Goal: Task Accomplishment & Management: Complete application form

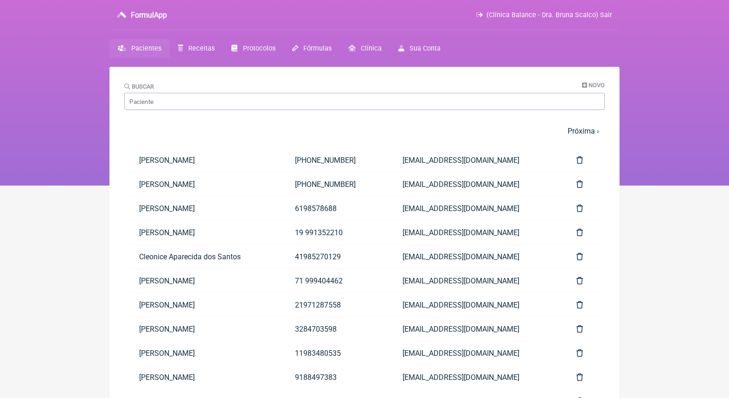
click at [144, 51] on span "Pacientes" at bounding box center [146, 49] width 30 height 8
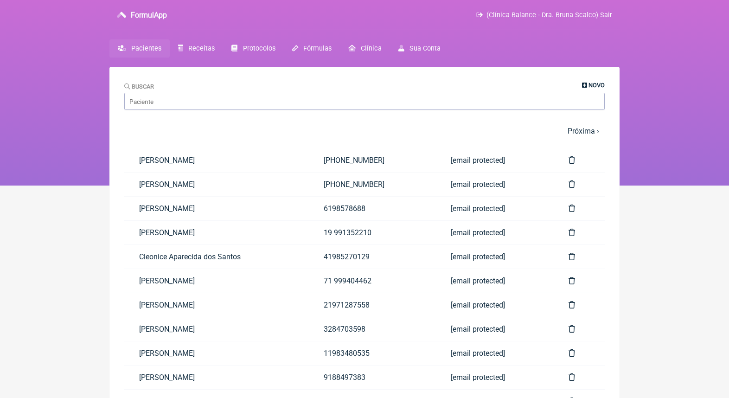
click at [597, 85] on span "Novo" at bounding box center [597, 85] width 16 height 7
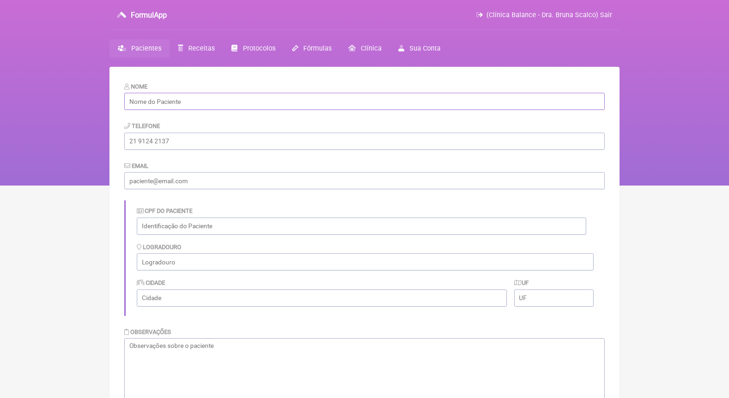
paste input "[PERSON_NAME]"
type input "[PERSON_NAME]"
click at [192, 219] on input "text" at bounding box center [361, 226] width 449 height 17
paste input "048.487.236-20"
type input "048.487.236-20"
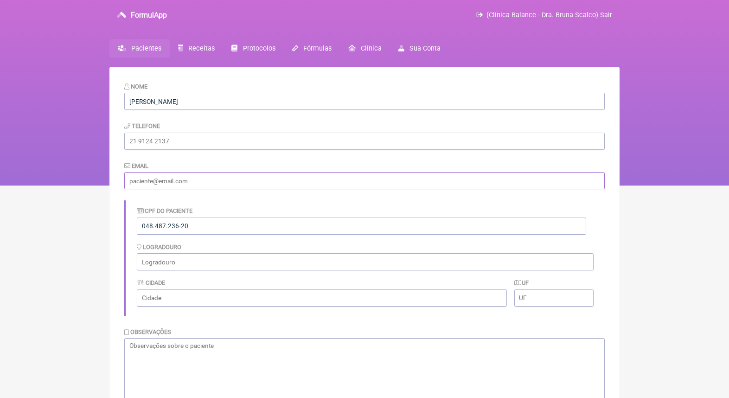
paste input "[EMAIL_ADDRESS][DOMAIN_NAME]"
type input "[EMAIL_ADDRESS][DOMAIN_NAME]"
paste input "[PHONE_NUMBER]"
type input "[PHONE_NUMBER]"
paste input "[STREET_ADDRESS]"
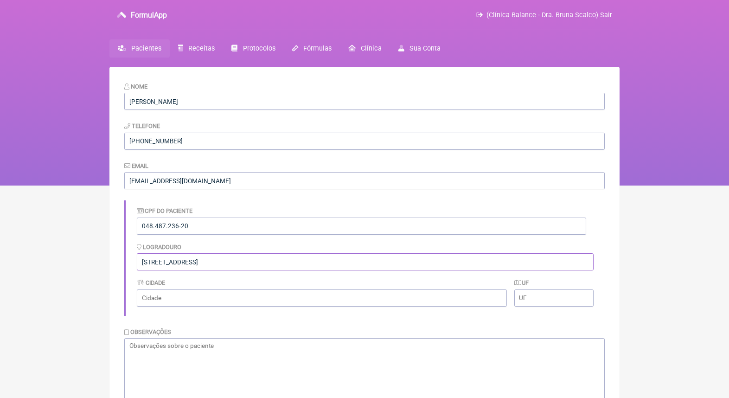
drag, startPoint x: 335, startPoint y: 263, endPoint x: 280, endPoint y: 263, distance: 54.7
click at [280, 263] on input "[STREET_ADDRESS]" at bounding box center [365, 261] width 457 height 17
type input "Avenida Duque de Caxias, 428 - São Sebastião"
paste input "Igarapé - MG"
type input "Igarapé"
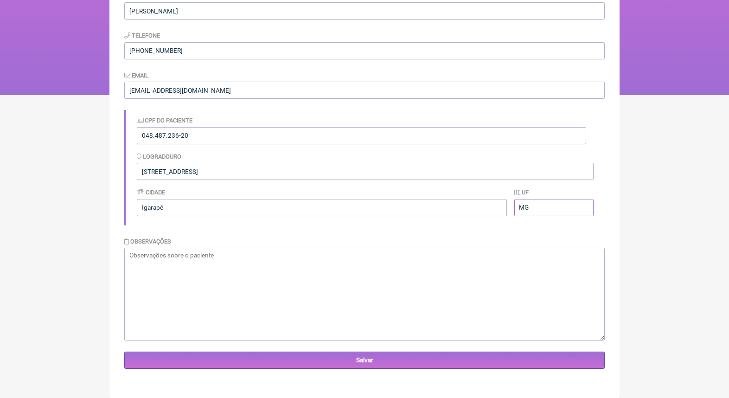
scroll to position [90, 0]
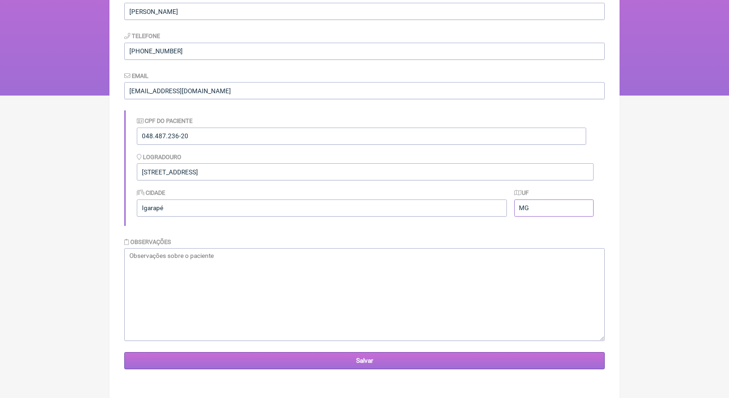
type input "MG"
click at [483, 364] on input "Salvar" at bounding box center [364, 360] width 481 height 17
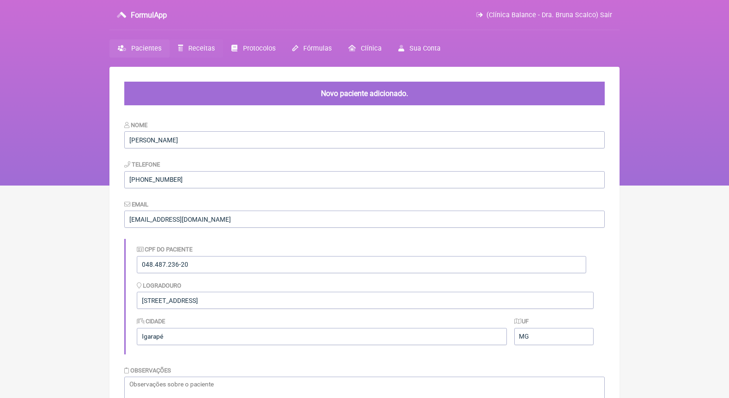
click at [201, 46] on span "Receitas" at bounding box center [201, 49] width 26 height 8
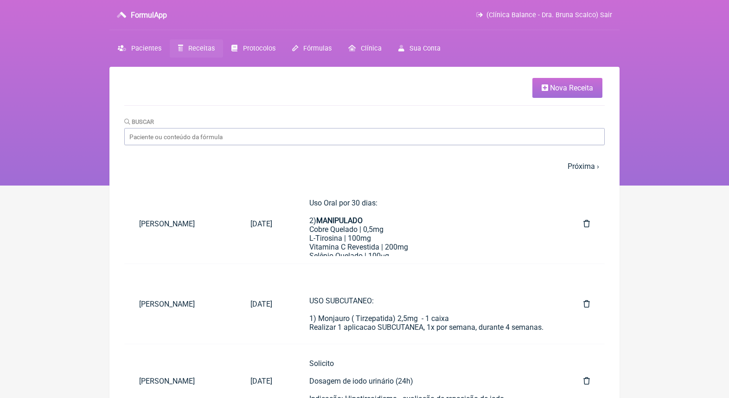
click at [565, 86] on span "Nova Receita" at bounding box center [571, 87] width 43 height 9
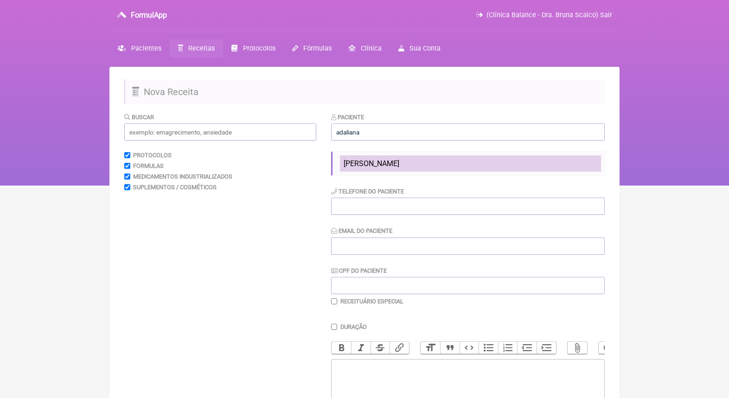
click at [399, 163] on span "[PERSON_NAME]" at bounding box center [372, 163] width 56 height 9
type input "[PERSON_NAME]"
type input "(31) 99617-0697"
type input "mundico007@yahoo.com.br"
type input "048.487.236-20"
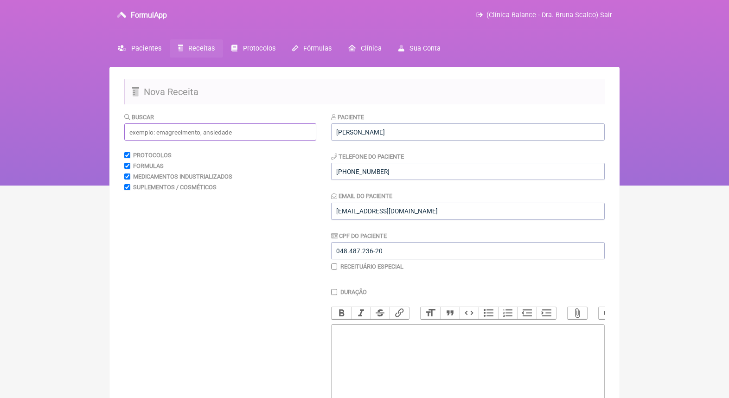
click at [245, 133] on input "text" at bounding box center [220, 131] width 192 height 17
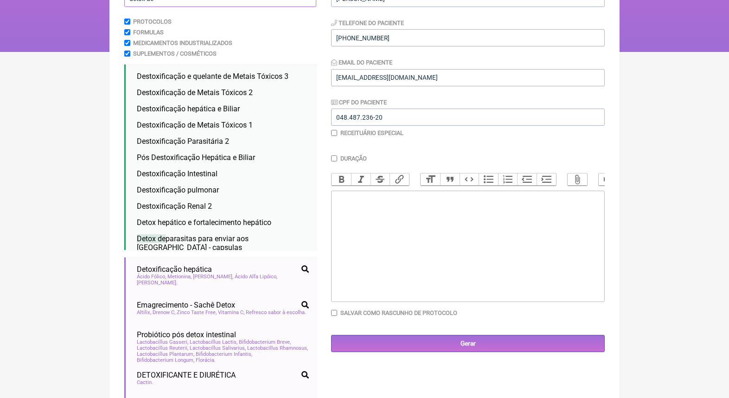
scroll to position [134, 0]
type input "detox de"
click at [262, 137] on li "Destoxificação Parasitária 2 destoxificação parasitária detox de parasitas para…" at bounding box center [222, 141] width 179 height 16
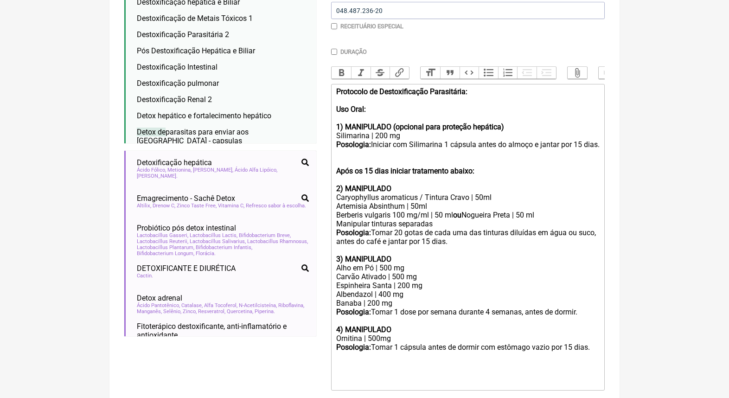
scroll to position [241, 0]
drag, startPoint x: 523, startPoint y: 122, endPoint x: 395, endPoint y: 121, distance: 127.6
click at [395, 121] on div "Protocolo de Destoxificação Parasitária: Uso Oral: 1) MANIPULADO (opcional para…" at bounding box center [467, 140] width 263 height 106
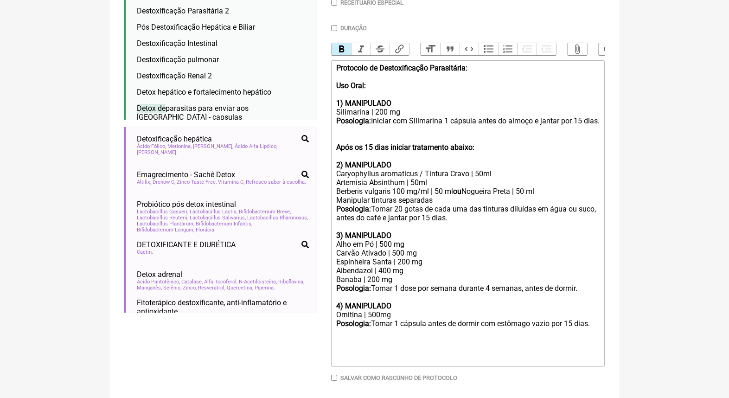
scroll to position [268, 0]
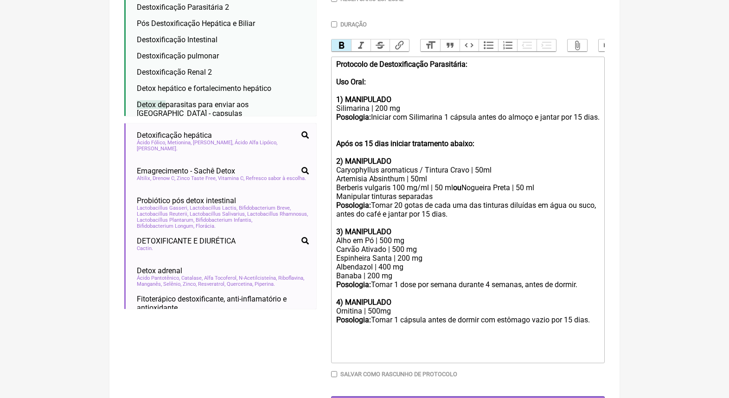
click at [588, 114] on div "Protocolo de Destoxificação Parasitária: Uso Oral: 1) MANIPULADO Silimarina | 2…" at bounding box center [467, 113] width 263 height 106
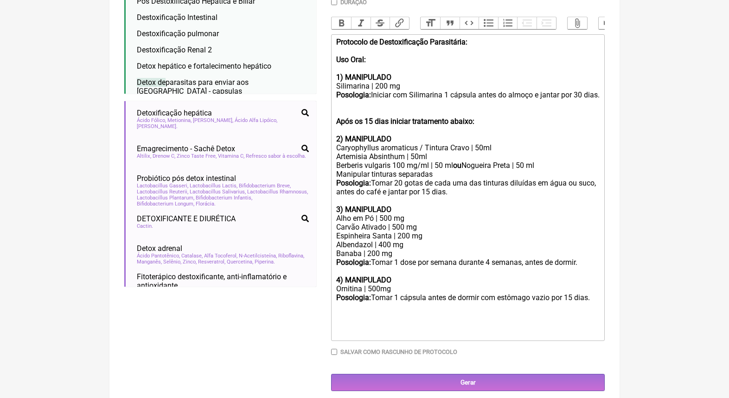
scroll to position [289, 0]
click at [506, 127] on div "Protocolo de Destoxificação Parasitária: Uso Oral: 1) MANIPULADO Silimarina | 2…" at bounding box center [467, 91] width 263 height 106
click at [406, 182] on div "Posologia: Tomar 20 gotas de cada uma das tinturas diluídas em água ou suco, an…" at bounding box center [467, 188] width 263 height 18
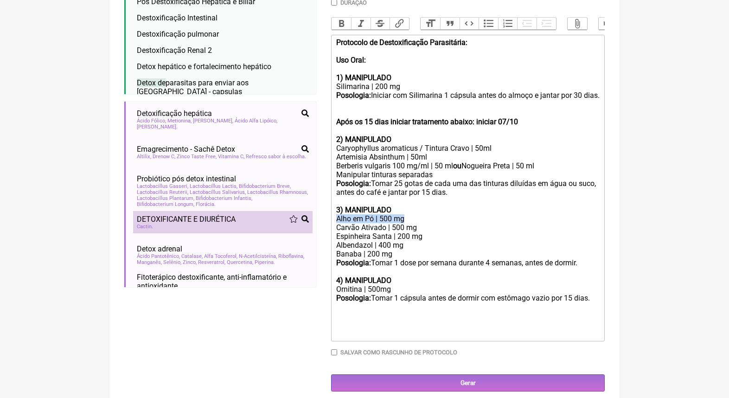
drag, startPoint x: 412, startPoint y: 216, endPoint x: 304, endPoint y: 216, distance: 107.6
click at [304, 216] on form "Buscar detox de Protocolos Formulas Medicamentos Industrializados Suplementos /…" at bounding box center [364, 107] width 481 height 569
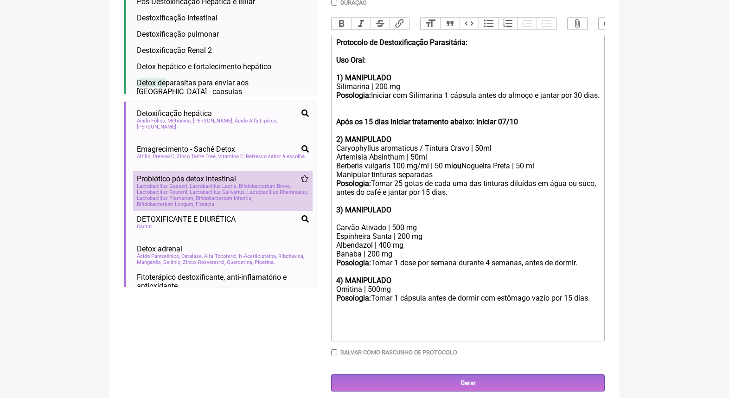
scroll to position [281, 0]
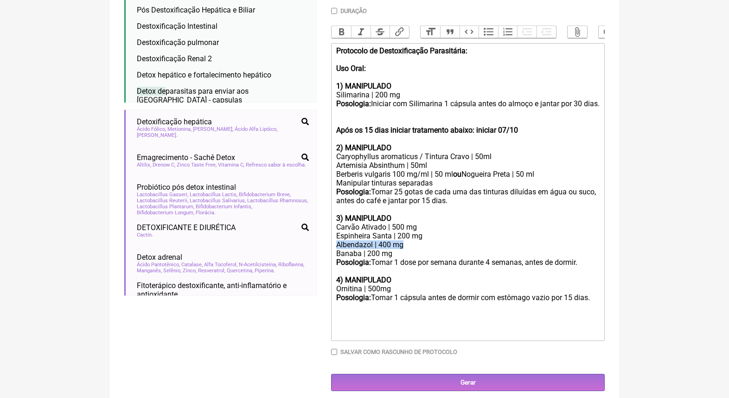
drag, startPoint x: 414, startPoint y: 241, endPoint x: 335, endPoint y: 242, distance: 79.3
click at [334, 242] on trix-editor "Protocolo de Destoxificação Parasitária: Uso Oral: 1) MANIPULADO Silimarina | 2…" at bounding box center [468, 192] width 274 height 298
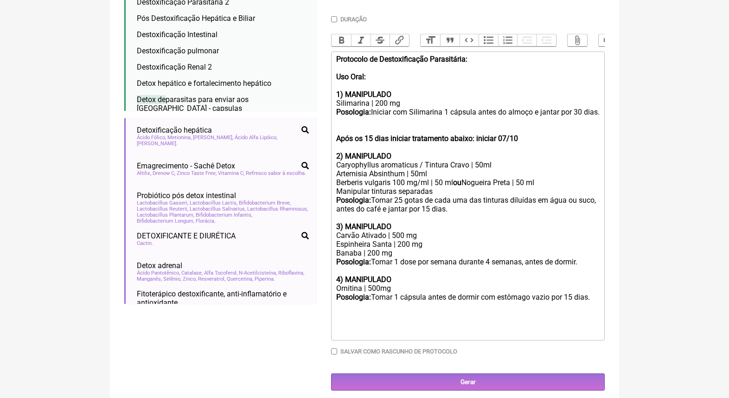
click at [355, 319] on div at bounding box center [467, 328] width 263 height 18
type trix-editor "<div><strong>Protocolo de Destoxificação Parasitária:</strong><br><br><strong>U…"
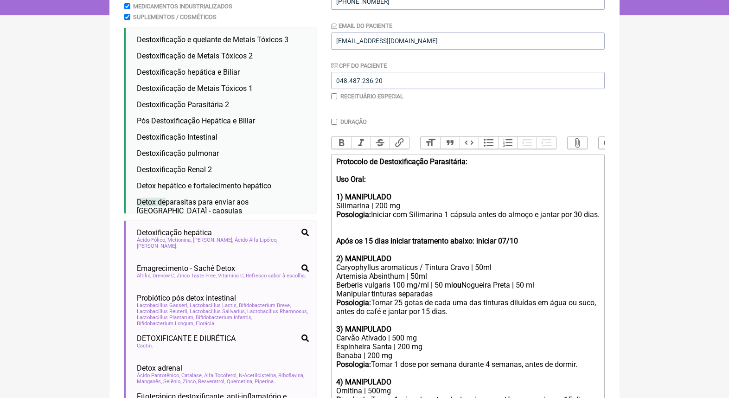
scroll to position [82, 0]
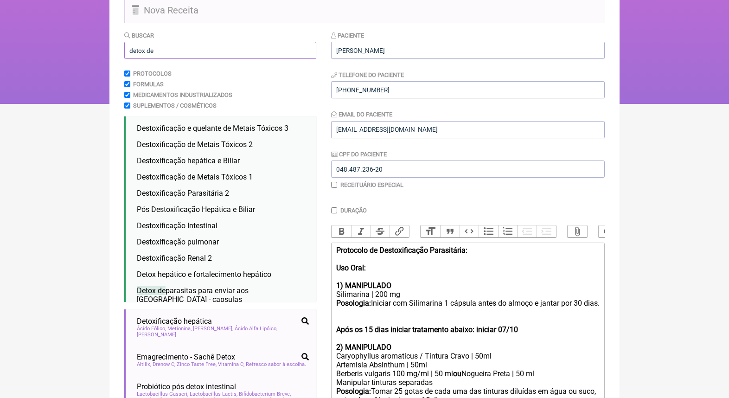
click at [201, 51] on input "detox de" at bounding box center [220, 50] width 192 height 17
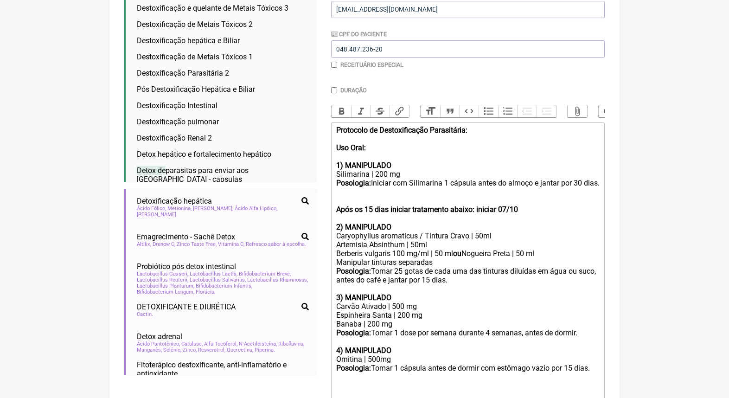
scroll to position [0, 0]
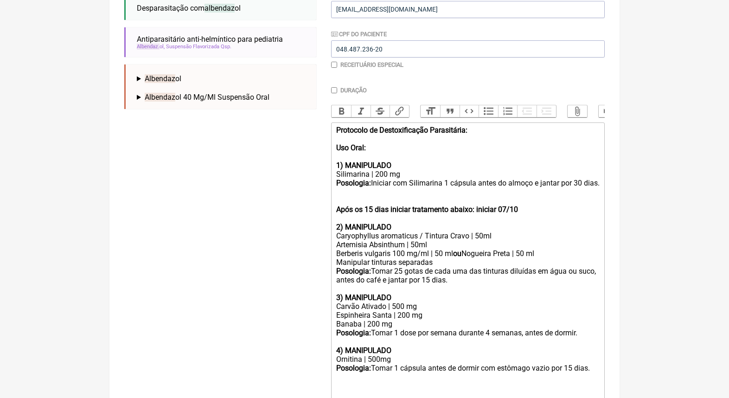
type input "albendaz"
click at [140, 79] on summary "Albendaz ol" at bounding box center [223, 78] width 172 height 9
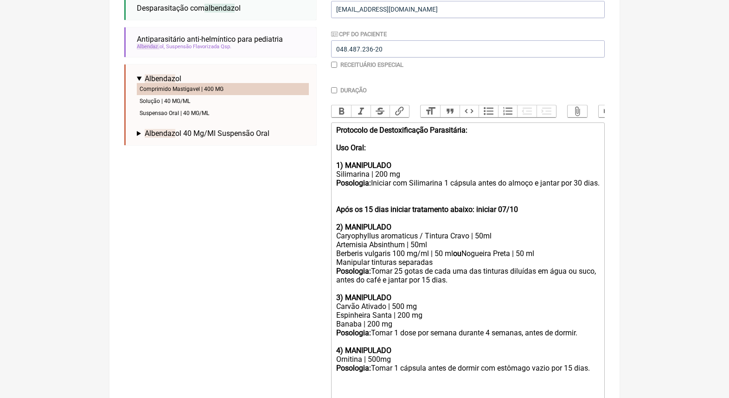
click at [191, 86] on li "Comprimido Mastigavel | 400 MG" at bounding box center [223, 89] width 172 height 12
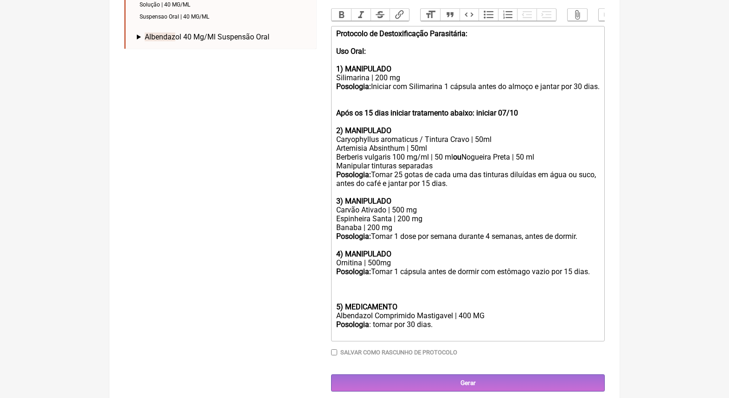
scroll to position [298, 0]
click at [366, 284] on div at bounding box center [467, 285] width 263 height 18
click at [378, 281] on div "Comprar em farmácia comum:" at bounding box center [467, 285] width 263 height 18
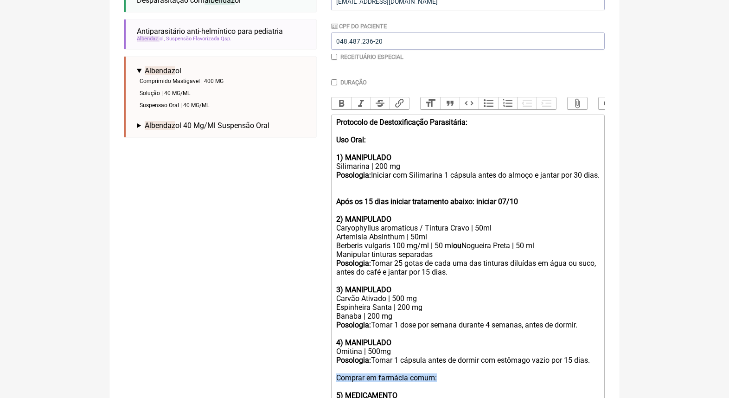
scroll to position [117, 0]
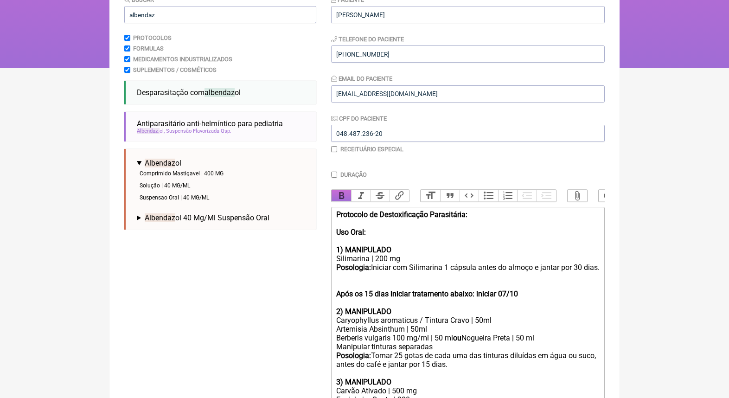
click at [347, 192] on button "Bold" at bounding box center [341, 196] width 19 height 12
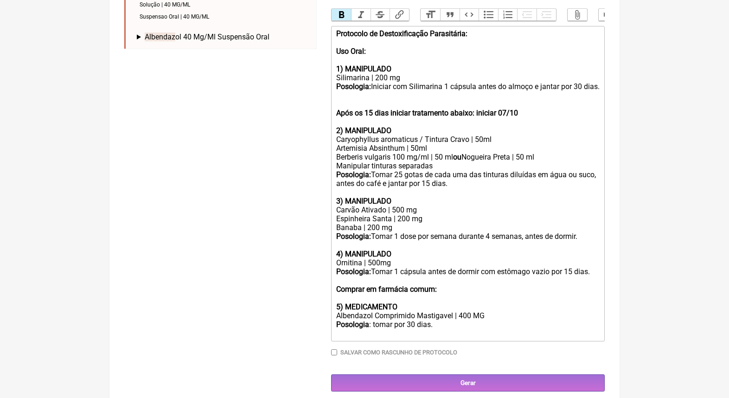
scroll to position [298, 0]
click at [339, 285] on strong "Comprar em farmácia comum:" at bounding box center [386, 289] width 101 height 9
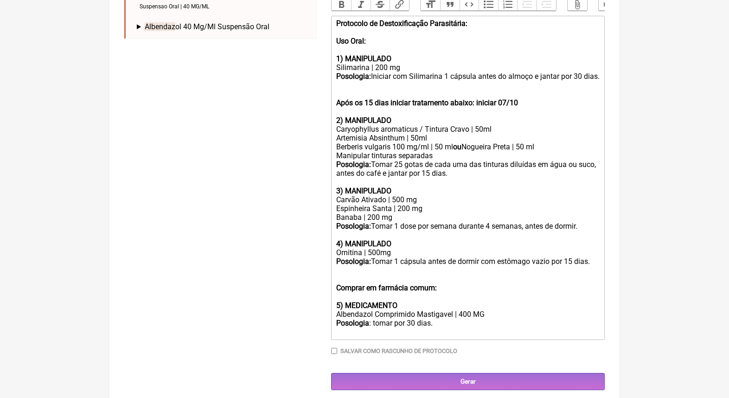
scroll to position [306, 0]
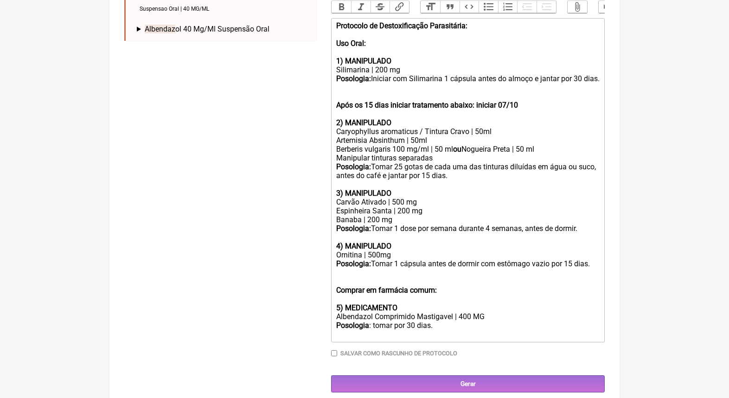
drag, startPoint x: 444, startPoint y: 316, endPoint x: 375, endPoint y: 316, distance: 68.6
click at [375, 321] on div "Posologia : tomar por 30 dias." at bounding box center [467, 330] width 263 height 18
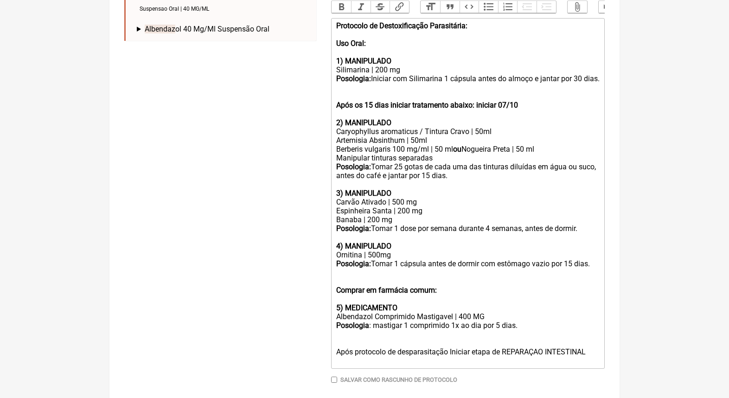
click at [534, 343] on div "Posologia : mastigar 1 comprimido 1x ao dia por 5 dias. Após protocolo de despa…" at bounding box center [467, 343] width 263 height 44
click at [543, 342] on div "Posologia : mastigar 1 comprimido 1x ao dia por 5 dias. Após protocolo de despa…" at bounding box center [467, 343] width 263 height 44
drag, startPoint x: 592, startPoint y: 343, endPoint x: 336, endPoint y: 340, distance: 256.5
click at [336, 340] on div "Posologia : mastigar 1 comprimido 1x ao dia por 5 dias. Após protocolo de despa…" at bounding box center [467, 343] width 263 height 44
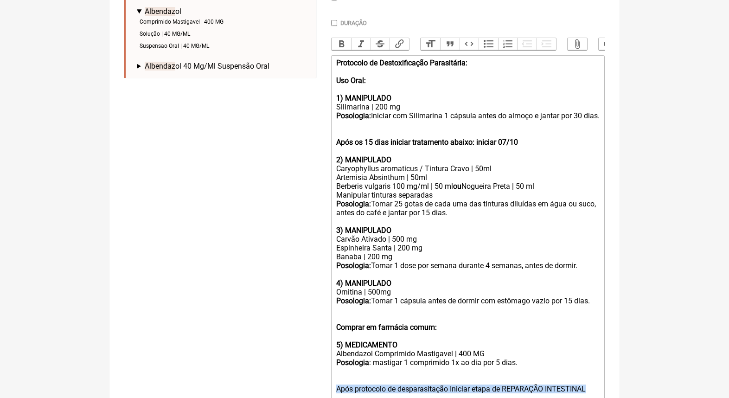
scroll to position [202, 0]
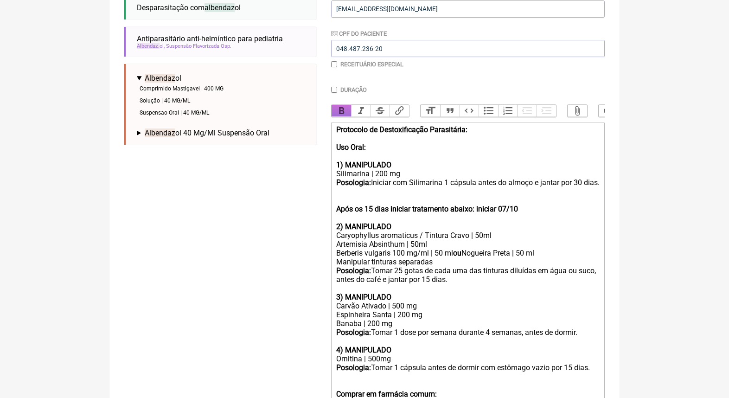
click at [340, 112] on button "Bold" at bounding box center [341, 111] width 19 height 12
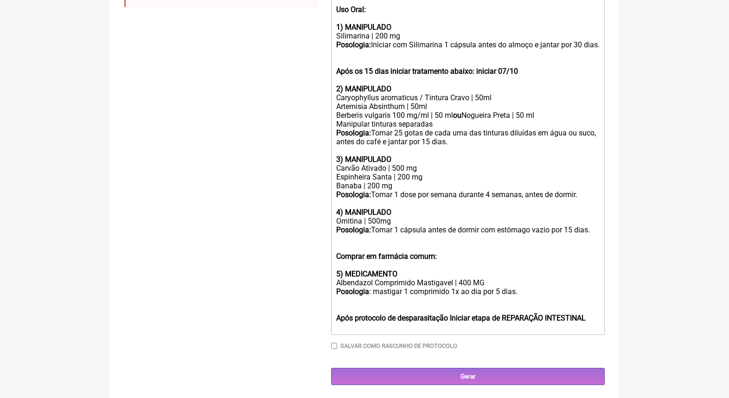
scroll to position [340, 0]
click at [484, 325] on div "Posologia : mastigar 1 comprimido 1x ao dia por 5 dias. Após protocolo de despa…" at bounding box center [467, 310] width 263 height 44
click at [396, 165] on div "Carvão Ativado | 500 mg" at bounding box center [467, 168] width 263 height 9
click at [417, 252] on strong "Comprar em farmácia comum:" at bounding box center [386, 256] width 101 height 9
drag, startPoint x: 404, startPoint y: 182, endPoint x: 311, endPoint y: 182, distance: 92.3
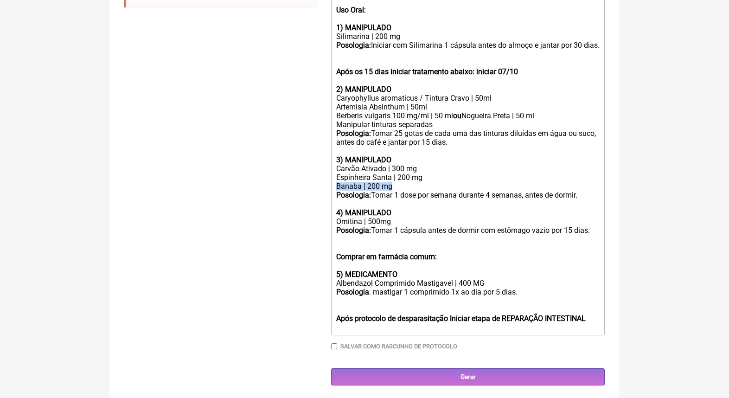
click at [311, 182] on form "Buscar albendaz Protocolos Formulas Medicamentos Industrializados Suplementos /…" at bounding box center [364, 79] width 481 height 613
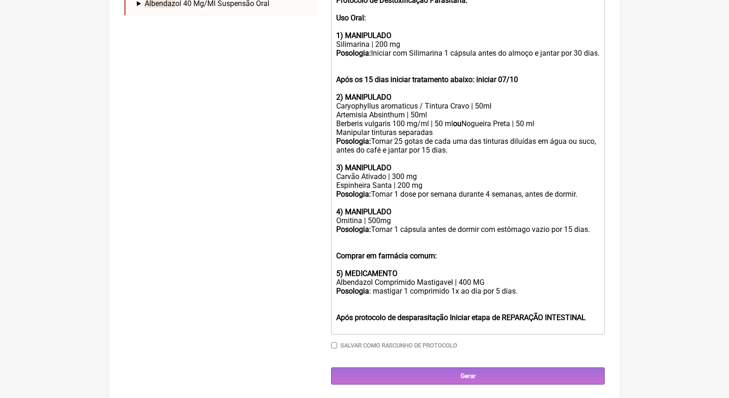
scroll to position [331, 0]
click at [391, 320] on div "Posologia : mastigar 1 comprimido 1x ao dia por 5 dias. Após protocolo de despa…" at bounding box center [467, 309] width 263 height 44
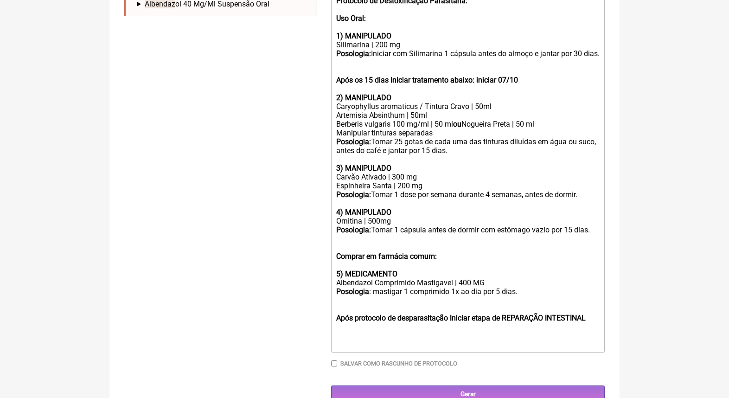
type trix-editor "<div><strong>Protocolo de Destoxificação Parasitária:</strong><br><br><strong>U…"
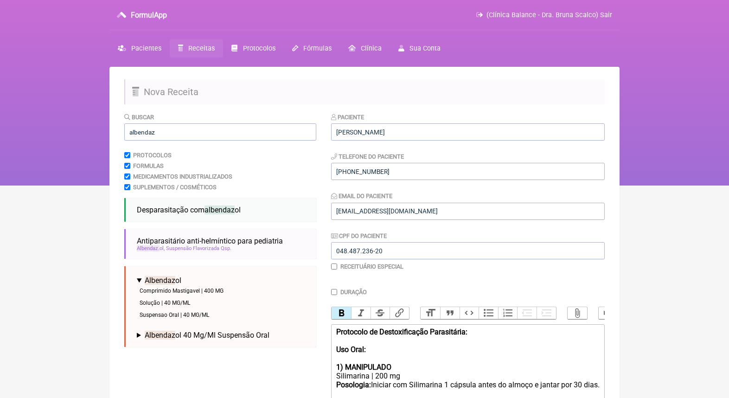
scroll to position [0, 0]
click at [175, 134] on input "albendaz" at bounding box center [220, 131] width 192 height 17
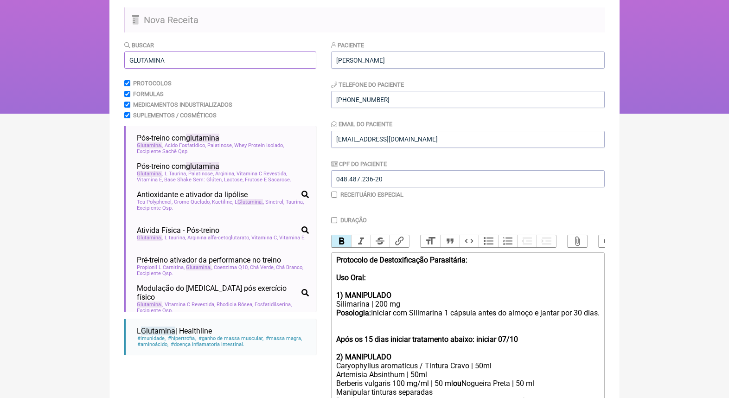
scroll to position [73, 0]
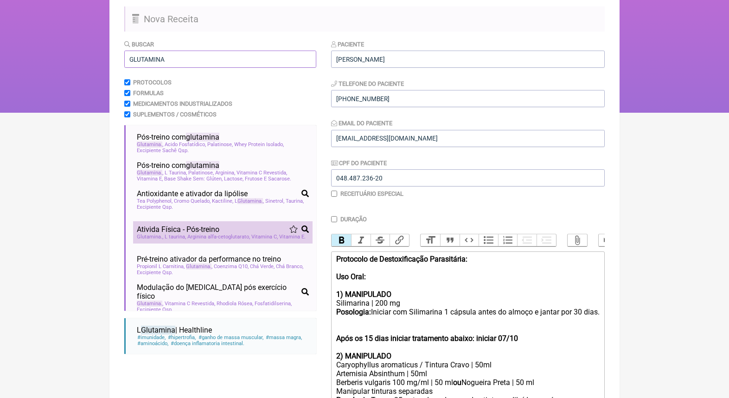
type input "GLUTAMINA"
click at [186, 234] on span "L taurina" at bounding box center [175, 237] width 21 height 6
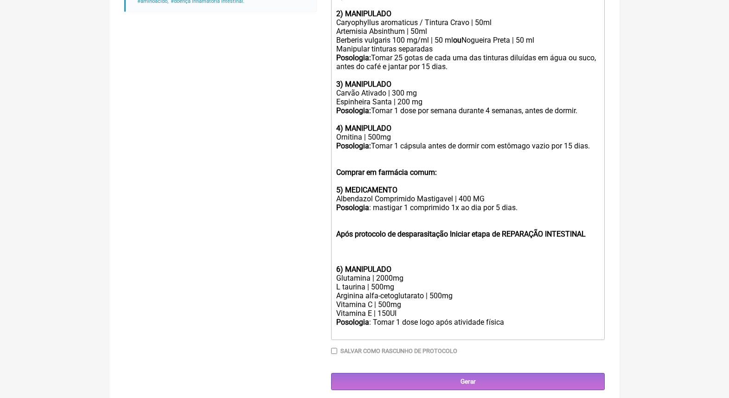
scroll to position [415, 0]
click at [368, 254] on div "Posologia : mastigar 1 comprimido 1x ao dia por 5 dias. Após protocolo de despa…" at bounding box center [467, 235] width 263 height 62
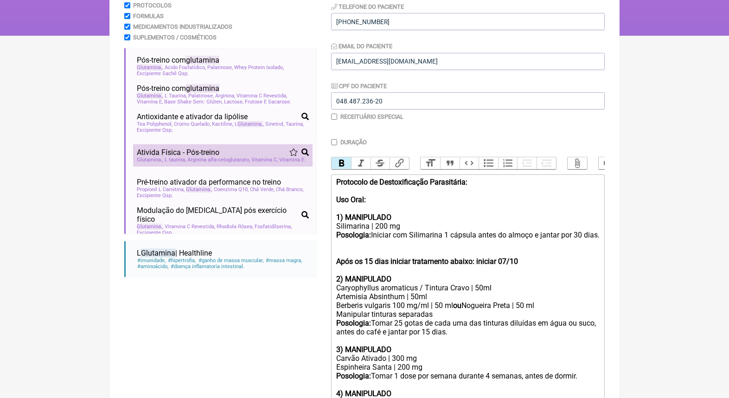
scroll to position [147, 0]
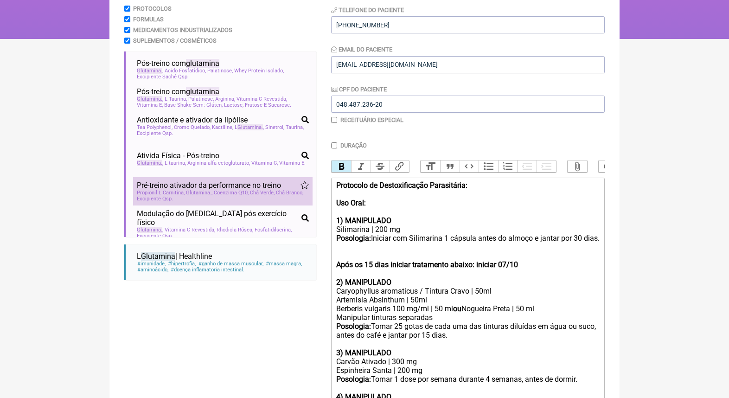
click at [173, 201] on span "Excipiente Qsp" at bounding box center [155, 199] width 36 height 6
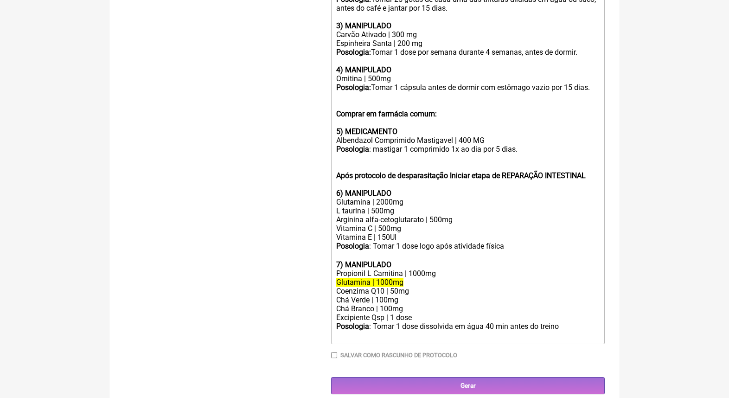
scroll to position [473, 0]
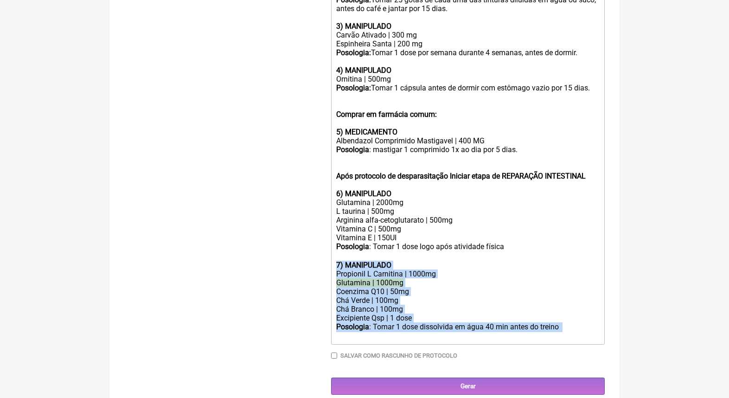
drag, startPoint x: 380, startPoint y: 331, endPoint x: 329, endPoint y: 259, distance: 88.2
click at [329, 259] on form "Buscar GLUTAMINA Protocolos Formulas Medicamentos Industrializados Suplementos …" at bounding box center [364, 17] width 481 height 756
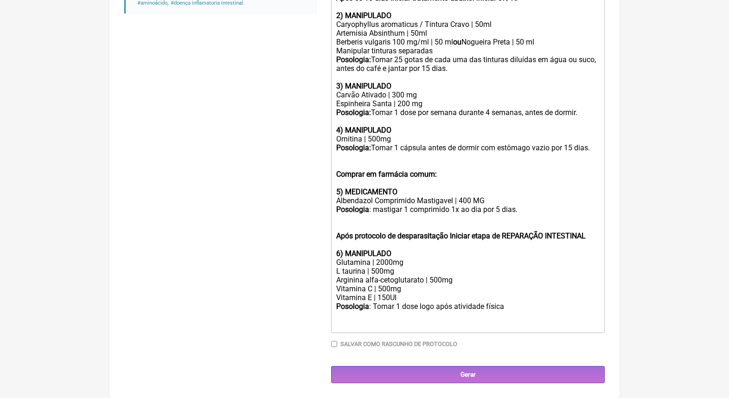
scroll to position [406, 0]
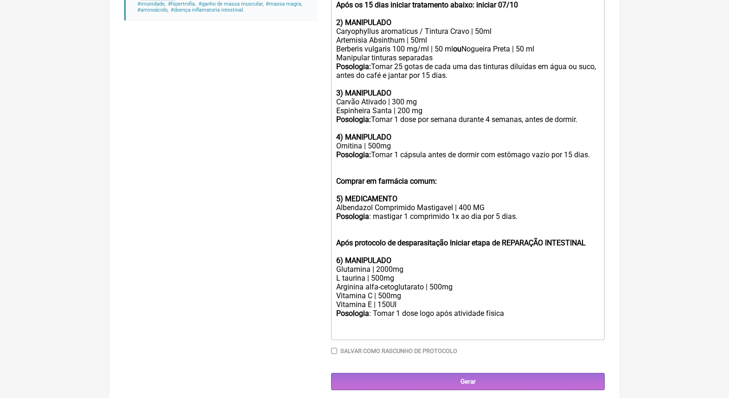
click at [380, 268] on div "Glutamina | 2000mg" at bounding box center [467, 269] width 263 height 9
drag, startPoint x: 462, startPoint y: 285, endPoint x: 333, endPoint y: 284, distance: 129.4
click at [333, 285] on trix-editor "Protocolo de Destoxificação Parasitária: Uso Oral: 1) MANIPULADO Silimarina | 2…" at bounding box center [468, 129] width 274 height 422
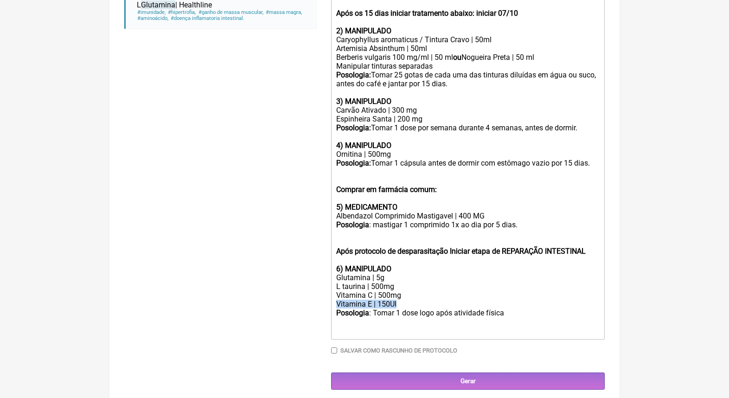
drag, startPoint x: 405, startPoint y: 299, endPoint x: 289, endPoint y: 297, distance: 115.5
click at [289, 297] on form "Buscar GLUTAMINA Protocolos Formulas Medicamentos Industrializados Suplementos …" at bounding box center [364, 51] width 481 height 675
type trix-editor "<div><strong>Protocolo de Destoxificação Parasitária:</strong><br><br><strong>U…"
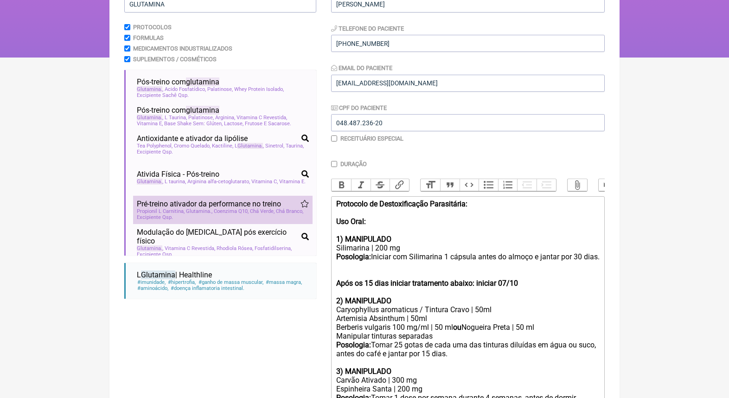
scroll to position [110, 0]
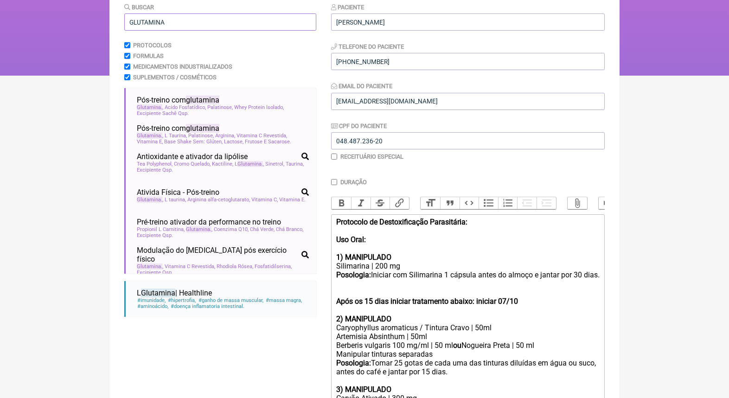
click at [177, 24] on input "GLUTAMINA" at bounding box center [220, 21] width 192 height 17
type input "fadiga"
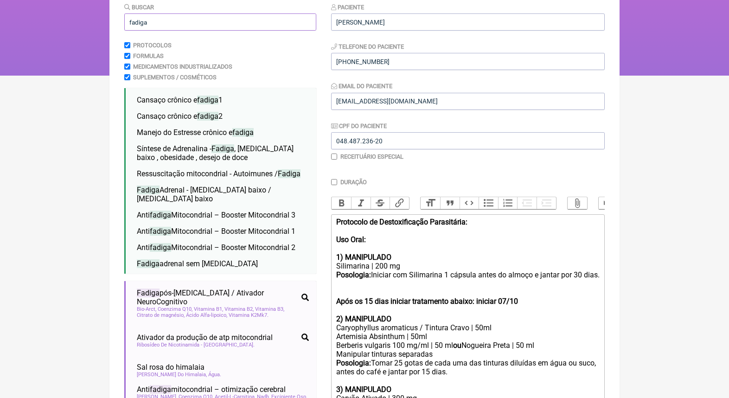
click at [203, 16] on input "fadiga" at bounding box center [220, 21] width 192 height 17
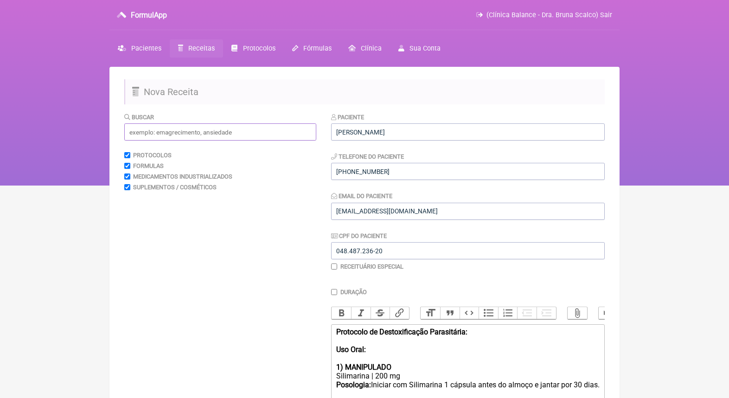
scroll to position [0, 0]
click at [159, 127] on input "text" at bounding box center [220, 131] width 192 height 17
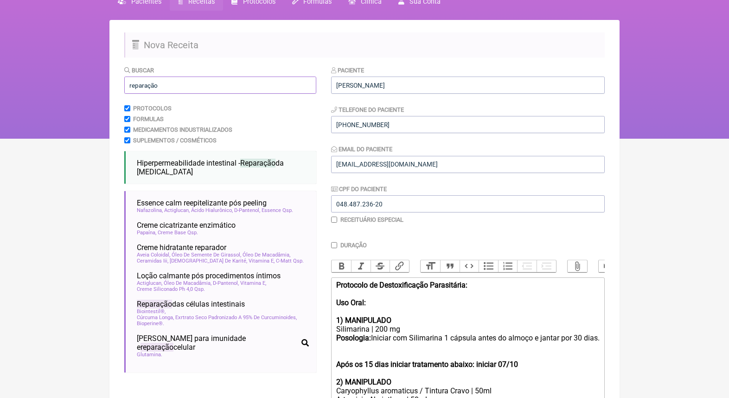
scroll to position [46, 0]
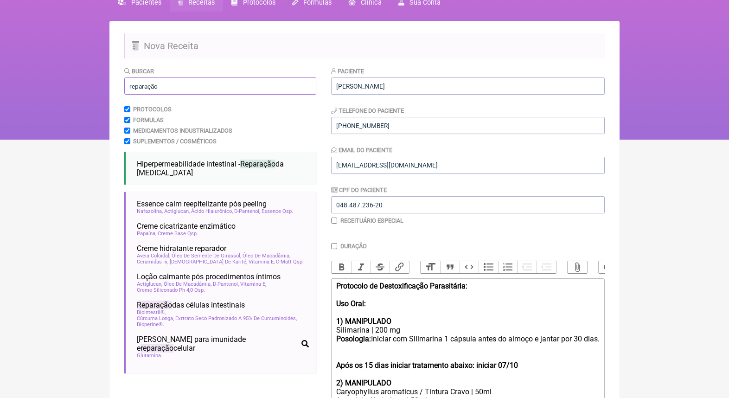
click at [211, 84] on input "reparação" at bounding box center [220, 85] width 192 height 17
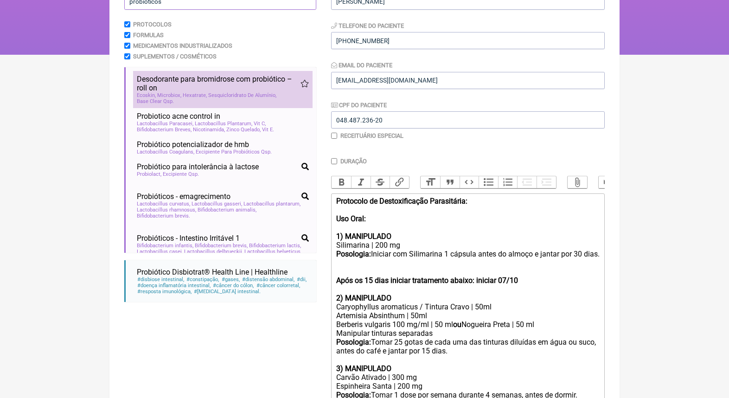
scroll to position [131, 0]
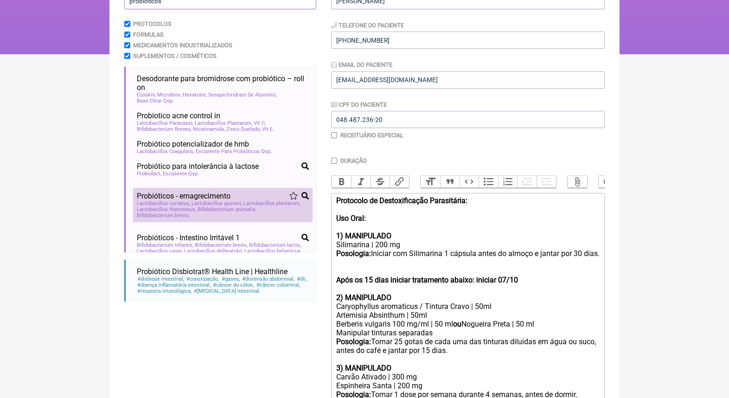
type input "probióticos"
click at [196, 206] on span "Lactobacillus rhamnosus" at bounding box center [166, 209] width 59 height 6
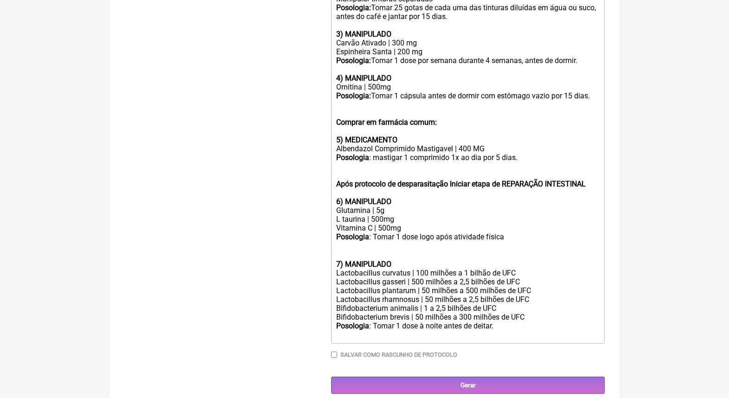
scroll to position [465, 0]
drag, startPoint x: 509, startPoint y: 314, endPoint x: 489, endPoint y: 314, distance: 19.5
click at [490, 322] on div "Posologia : Tomar 1 dose à noite antes de deitar. ㅤ" at bounding box center [467, 331] width 263 height 19
click at [467, 269] on div "Lactobacillus curvatus | 100 milhões a 1 bilhão de UFC" at bounding box center [467, 273] width 263 height 9
drag, startPoint x: 498, startPoint y: 275, endPoint x: 455, endPoint y: 275, distance: 43.6
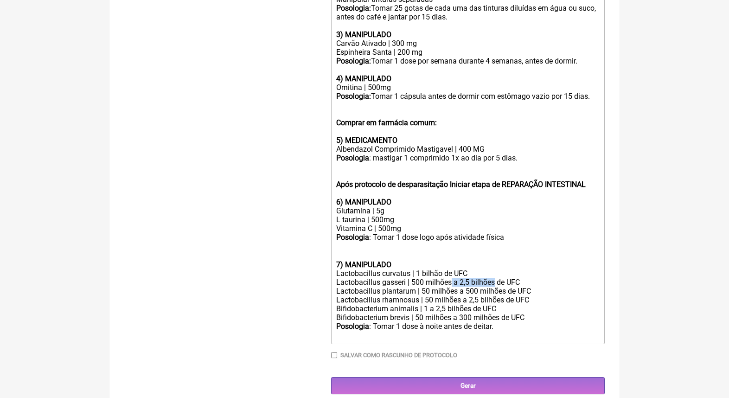
click at [455, 278] on div "Lactobacillus gasseri | 500 milhões a 2,5 bilhões de UFC" at bounding box center [467, 282] width 263 height 9
drag, startPoint x: 423, startPoint y: 284, endPoint x: 466, endPoint y: 284, distance: 42.7
click at [466, 287] on div "Lactobacillus plantarum | 50 milhões a 500 milhões de UFC" at bounding box center [467, 291] width 263 height 9
click at [481, 295] on div "Lactobacillus rhamnosus | 50 milhões a 2,5 bilhões de UFC" at bounding box center [467, 299] width 263 height 9
drag, startPoint x: 470, startPoint y: 292, endPoint x: 427, endPoint y: 292, distance: 43.6
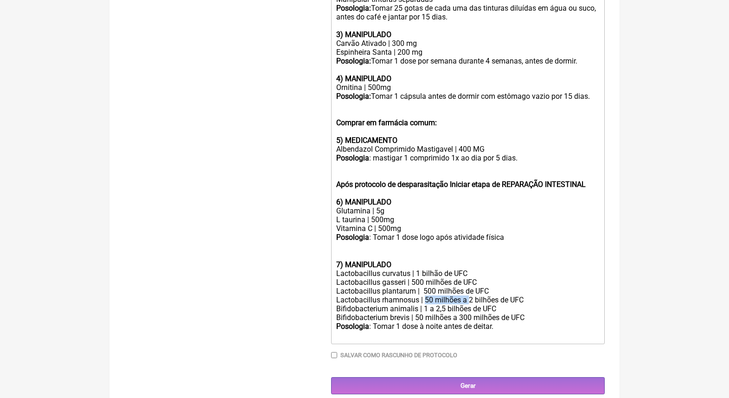
click at [427, 295] on div "Lactobacillus rhamnosus | 50 milhões a 2 bilhões de UFC" at bounding box center [467, 299] width 263 height 9
click at [444, 304] on div "Bifidobacterium animalis | 1 a 2,5 bilhões de UFC" at bounding box center [467, 308] width 263 height 9
click at [446, 304] on div "Bifidobacterium animalis | 1 bilhões de UFC" at bounding box center [467, 308] width 263 height 9
drag, startPoint x: 461, startPoint y: 307, endPoint x: 426, endPoint y: 307, distance: 35.7
click at [427, 313] on div "Bifidobacterium brevis | 50 milhões a 300 milhões de UFC" at bounding box center [467, 317] width 263 height 9
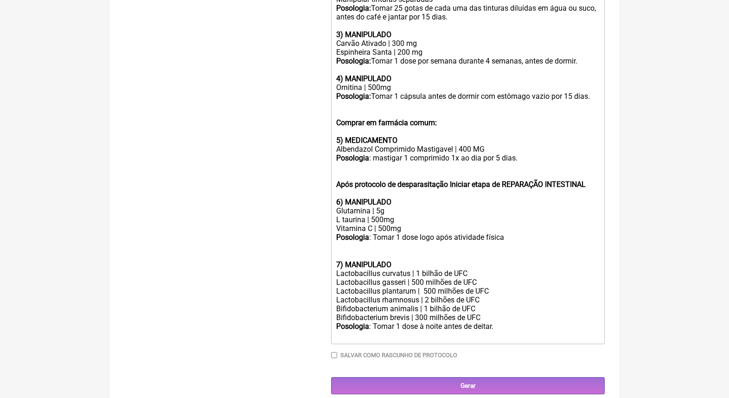
click at [497, 322] on div "Posologia : Tomar 1 dose à noite antes de deitar. ㅤ" at bounding box center [467, 331] width 263 height 19
click at [536, 236] on div "Posologia : Tomar 1 dose logo após atividade física ㅤ" at bounding box center [467, 242] width 263 height 19
click at [495, 322] on div "Posologia : Tomar 1 dose à noite antes de deitar. ㅤ" at bounding box center [467, 331] width 263 height 19
click at [391, 251] on div at bounding box center [467, 255] width 263 height 9
type trix-editor "<div><strong>Protocolo de Destoxificação Parasitária:</strong><br><br><strong>U…"
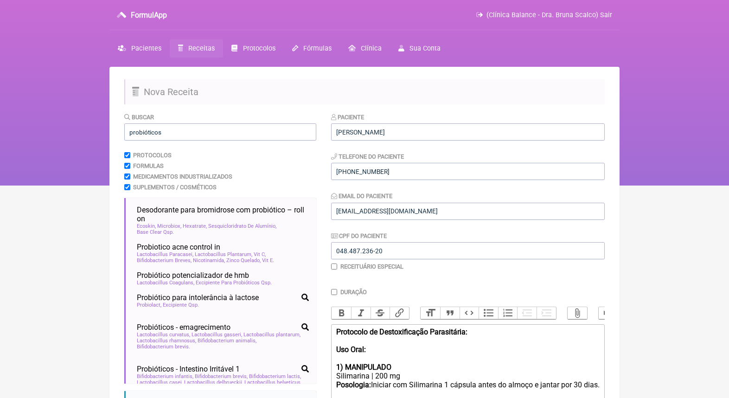
scroll to position [0, 0]
click at [173, 129] on input "probióticos" at bounding box center [220, 131] width 192 height 17
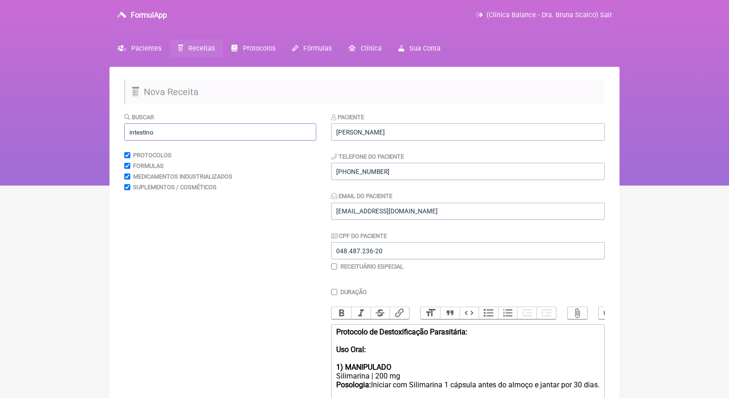
click at [168, 131] on input "intestino" at bounding box center [220, 131] width 192 height 17
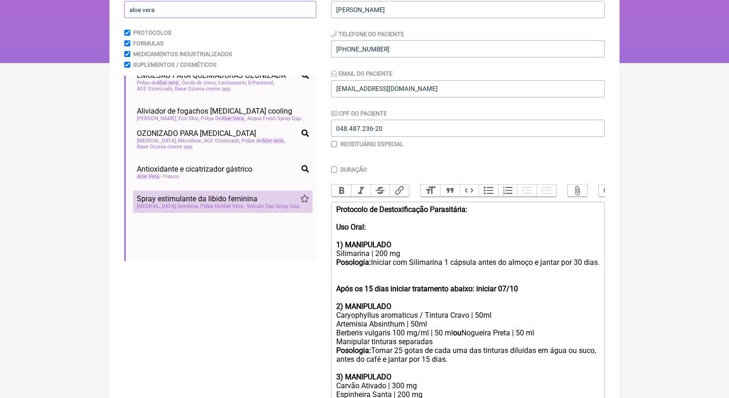
scroll to position [278, 0]
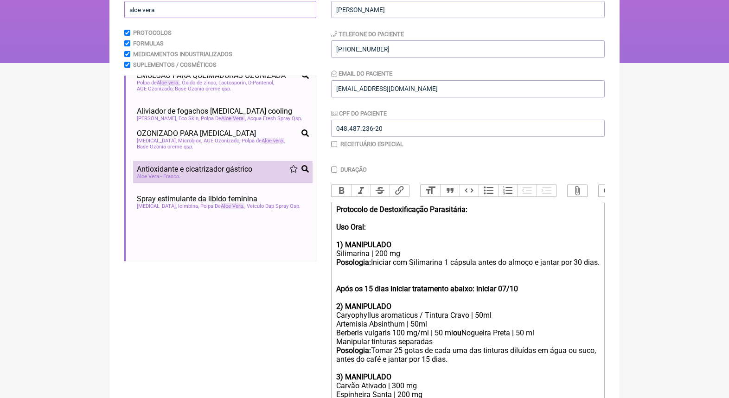
type input "aloe vera"
click at [201, 173] on div "Aloe Vera - Frasco" at bounding box center [223, 176] width 172 height 6
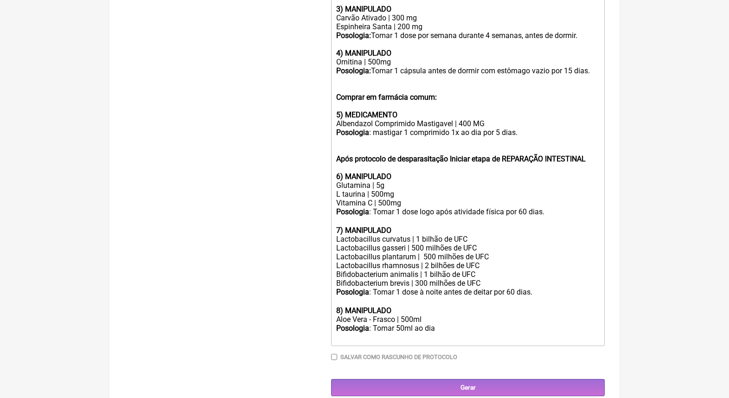
scroll to position [490, 0]
click at [444, 324] on div "Posologia : Tomar 50ml ao dia ㅤ" at bounding box center [467, 333] width 263 height 19
click at [437, 315] on div "Aloe Vera - Frasco | 500ml" at bounding box center [467, 319] width 263 height 9
drag, startPoint x: 335, startPoint y: 308, endPoint x: 361, endPoint y: 308, distance: 26.0
click at [335, 308] on trix-editor "Protocolo de Destoxificação Parasitária: Uso Oral: 1) MANIPULADO Silimarina | 2…" at bounding box center [468, 90] width 274 height 512
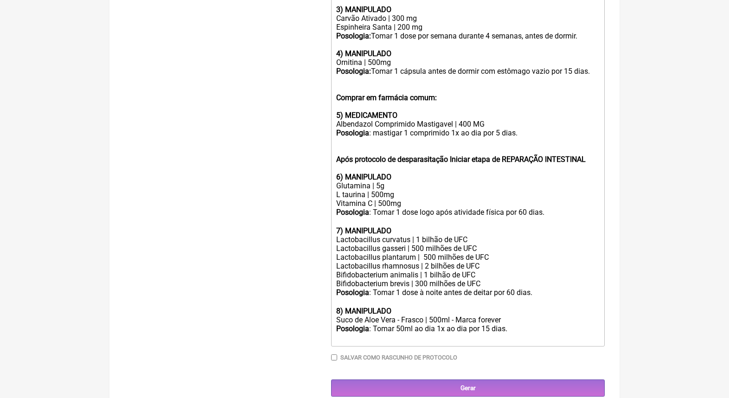
click at [529, 324] on div "Posologia : Tomar 50ml ao dia ㅤ1x ao dia por 15 dias." at bounding box center [467, 333] width 263 height 19
click at [459, 315] on div "Suco de Aloe Vera - Frasco | 500ml - Marca forever" at bounding box center [467, 319] width 263 height 9
click at [490, 324] on div "Posologia : Tomar 50ml ao dia ㅤ1x ao dia por 15 dias." at bounding box center [467, 333] width 263 height 19
drag, startPoint x: 532, startPoint y: 320, endPoint x: 486, endPoint y: 317, distance: 46.4
click at [486, 324] on div "Posologia : Tomar 50ml ao dia ㅤ1x ao dia por5 dias." at bounding box center [467, 333] width 263 height 19
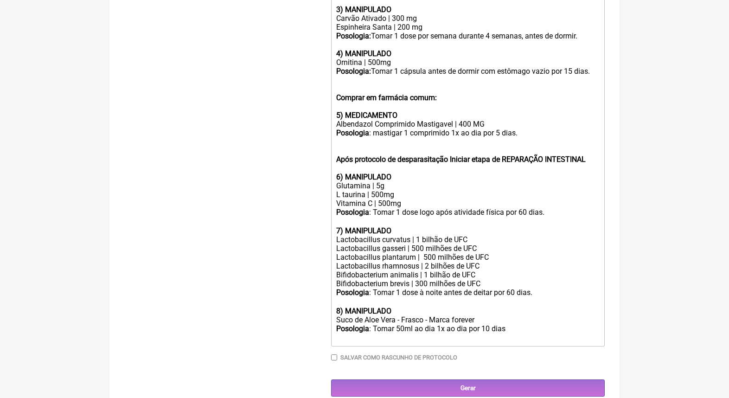
type trix-editor "<div><strong>Protocolo de Destoxificação Parasitária:</strong><br><br><strong>U…"
click at [469, 379] on input "Gerar" at bounding box center [468, 387] width 274 height 17
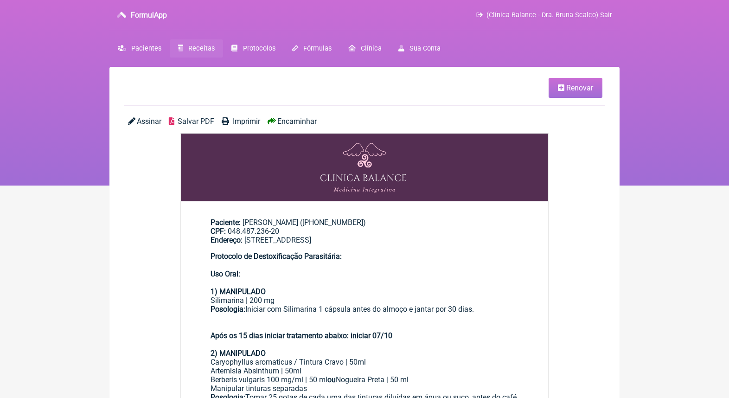
click at [302, 122] on span "Encaminhar" at bounding box center [296, 121] width 39 height 9
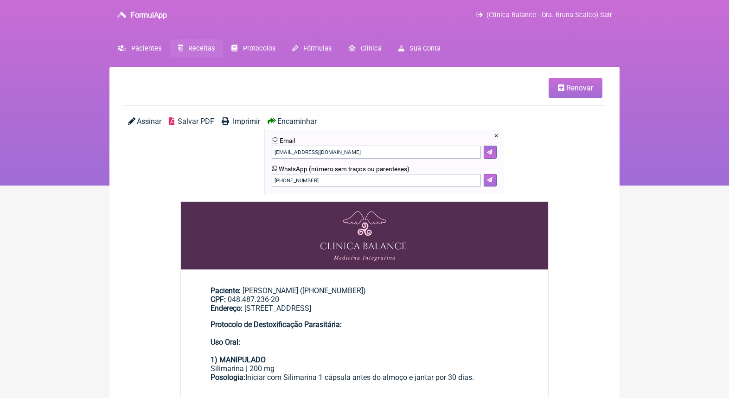
click at [493, 183] on button at bounding box center [490, 180] width 13 height 13
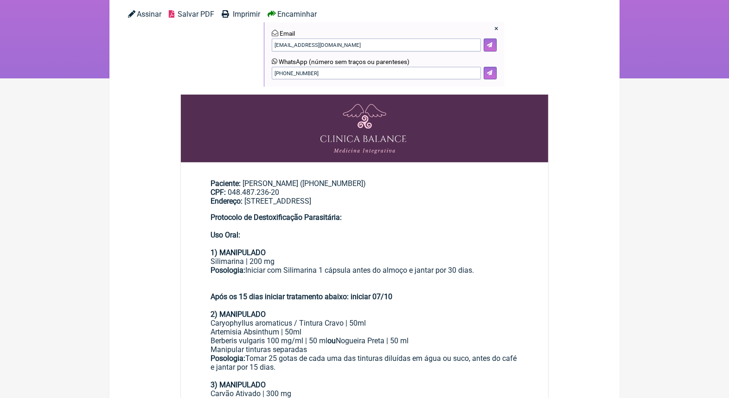
scroll to position [56, 0]
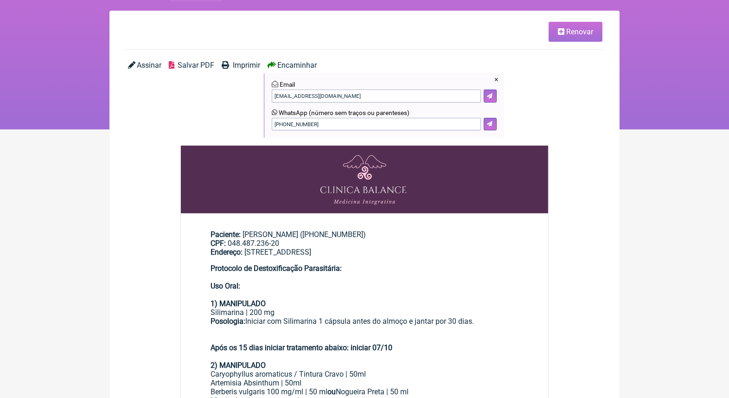
click at [589, 29] on span "Renovar" at bounding box center [579, 31] width 27 height 9
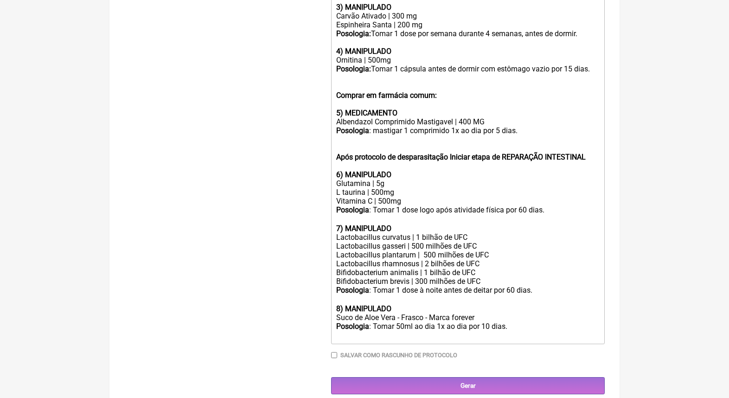
scroll to position [490, 0]
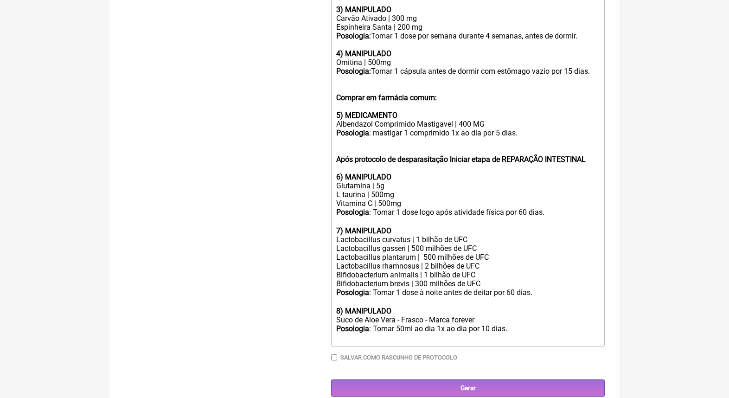
click at [333, 354] on input "Salvar como rascunho de Protocolo" at bounding box center [334, 357] width 6 height 6
checkbox input "true"
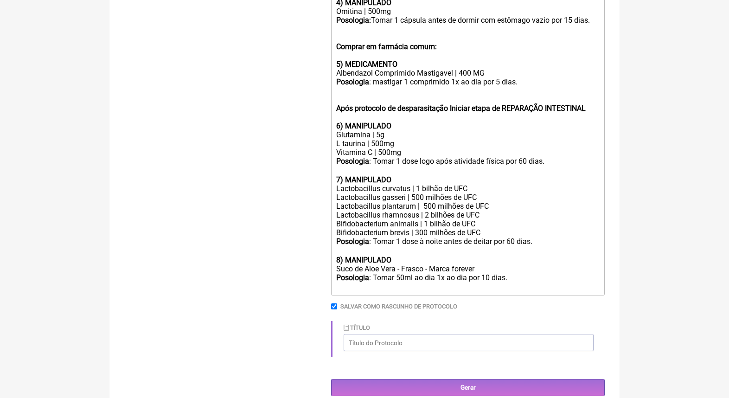
scroll to position [540, 0]
click at [407, 334] on input "Título" at bounding box center [469, 342] width 250 height 17
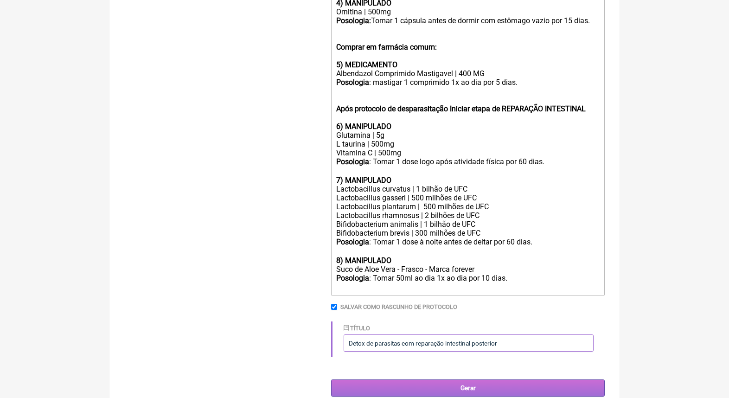
type input "Detox de parasitas com reparação intestinal posterior"
click at [459, 379] on input "Gerar" at bounding box center [468, 387] width 274 height 17
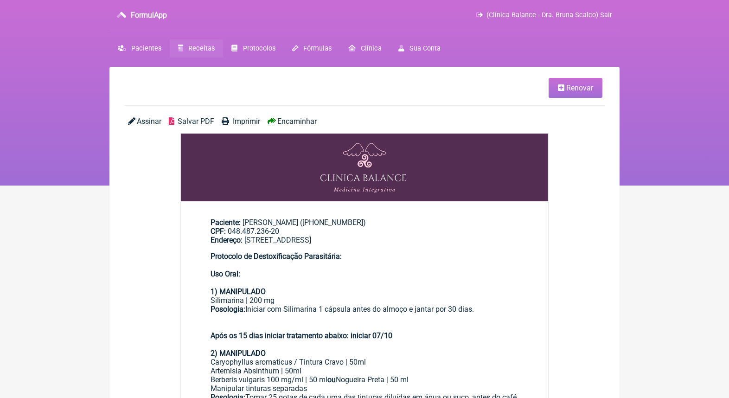
click at [202, 49] on span "Receitas" at bounding box center [201, 49] width 26 height 8
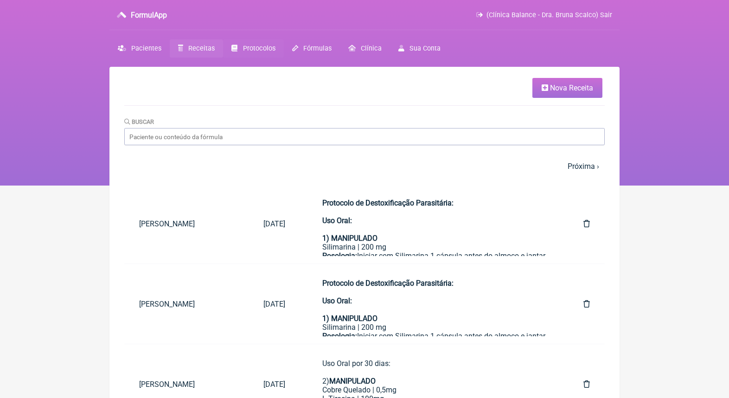
click at [258, 46] on span "Protocolos" at bounding box center [259, 49] width 32 height 8
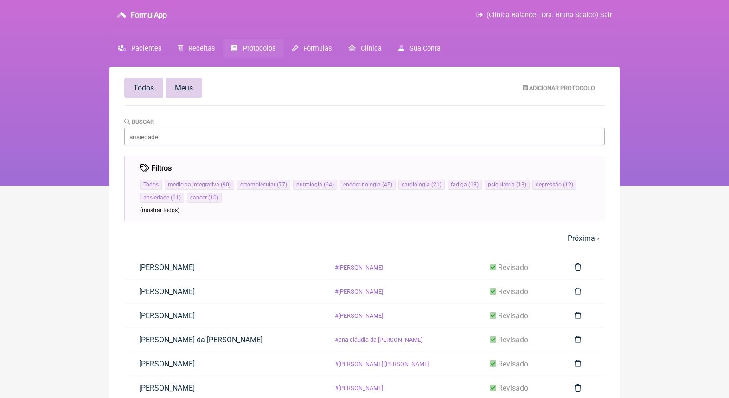
click at [183, 91] on span "Meus" at bounding box center [184, 87] width 18 height 9
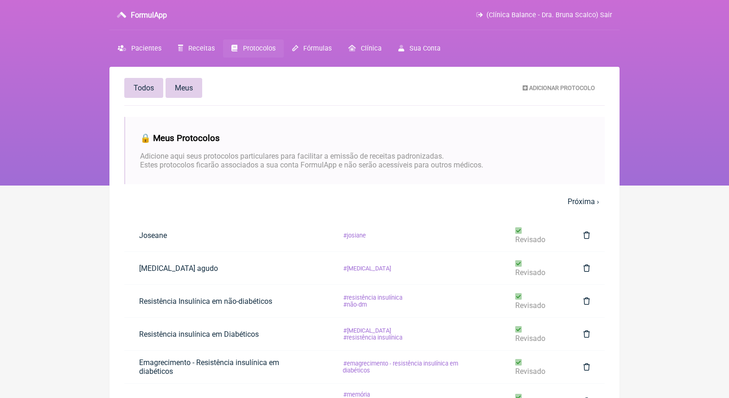
click at [148, 91] on span "Todos" at bounding box center [144, 87] width 20 height 9
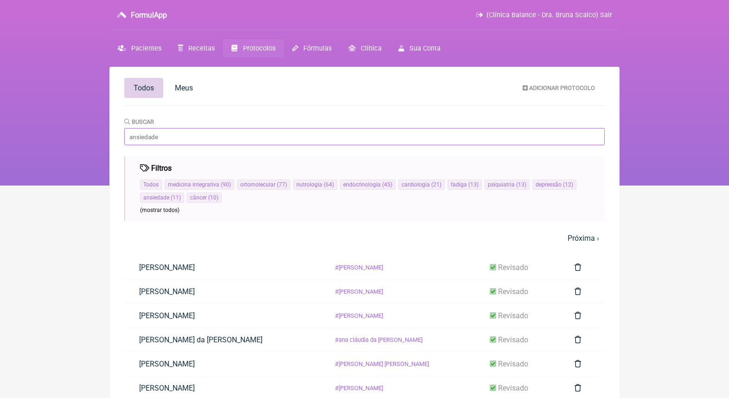
click at [197, 134] on input "Buscar" at bounding box center [364, 136] width 481 height 17
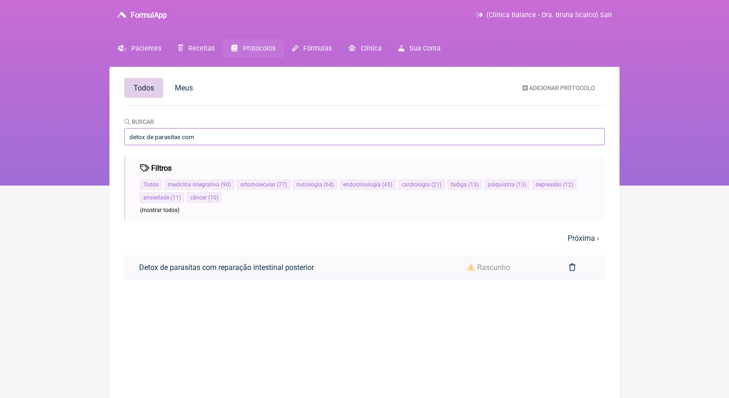
type input "detox de parasitas com"
click at [223, 267] on link "Detox de parasitas com reparação intestinal posterior" at bounding box center [226, 268] width 205 height 24
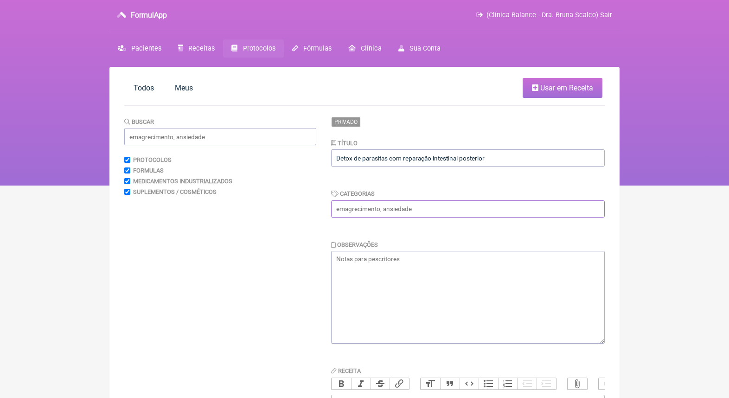
click at [382, 211] on input "text" at bounding box center [468, 208] width 274 height 17
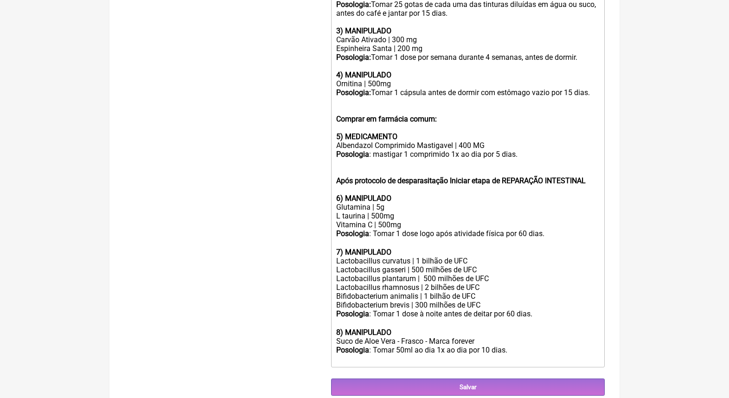
scroll to position [539, 0]
type input "Detox de parasitas, desparasitação, parasitas"
click at [467, 379] on input "Salvar" at bounding box center [468, 387] width 274 height 17
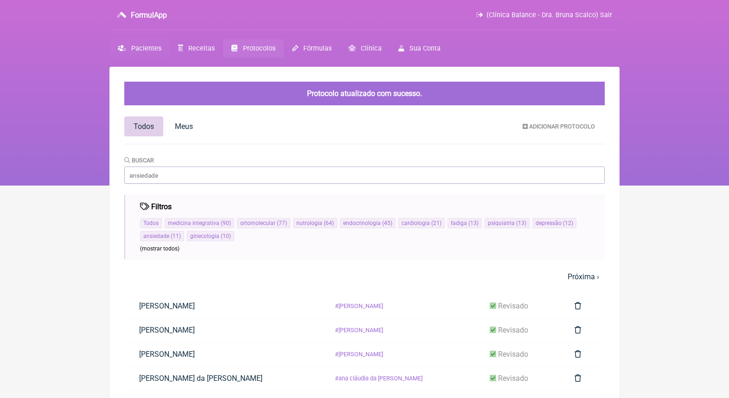
click at [147, 49] on span "Pacientes" at bounding box center [146, 49] width 30 height 8
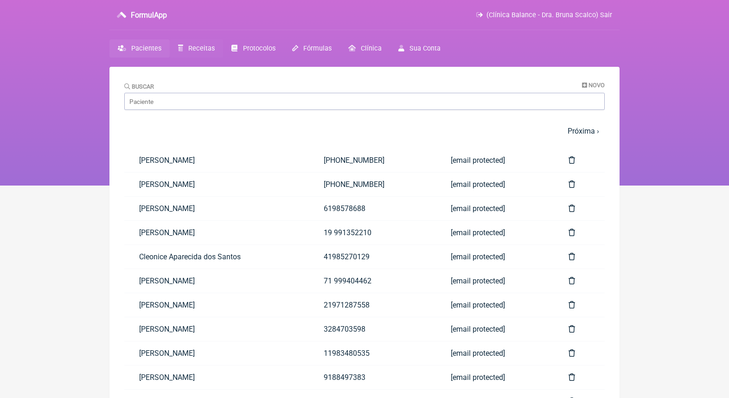
click at [211, 48] on span "Receitas" at bounding box center [201, 49] width 26 height 8
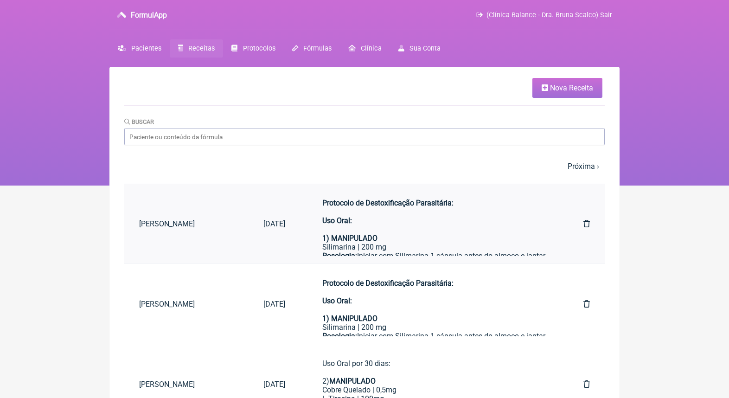
click at [586, 221] on icon at bounding box center [586, 223] width 6 height 7
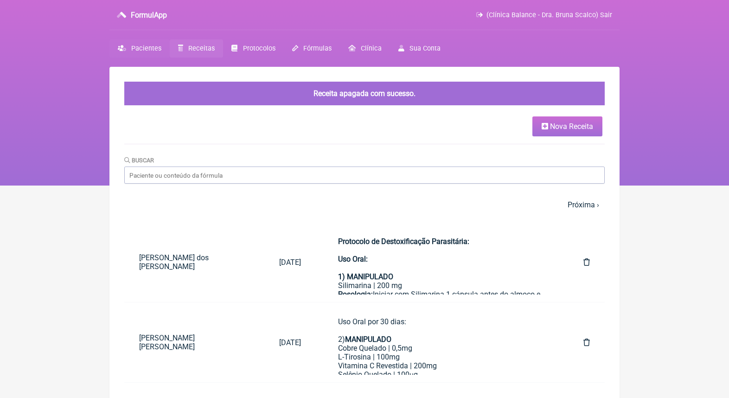
click at [150, 49] on span "Pacientes" at bounding box center [146, 49] width 30 height 8
